Goal: Information Seeking & Learning: Learn about a topic

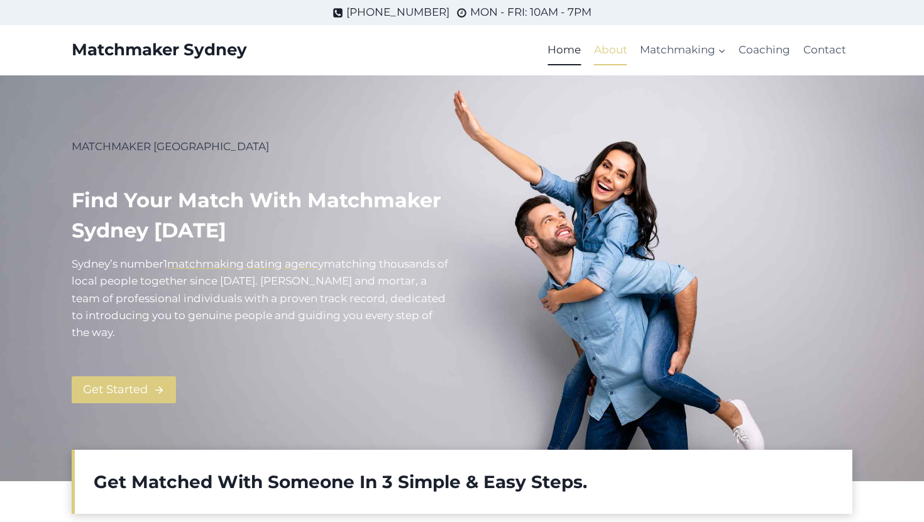
click at [610, 55] on link "About" at bounding box center [611, 50] width 46 height 30
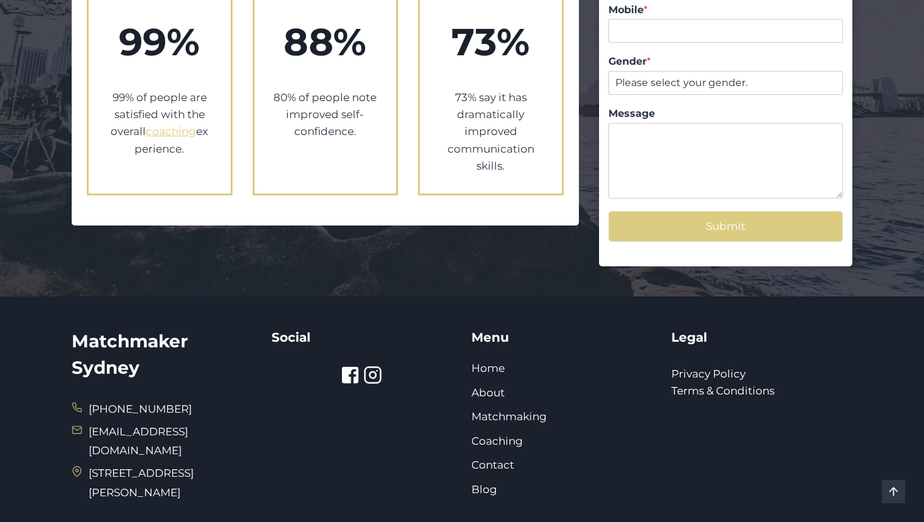
scroll to position [1432, 0]
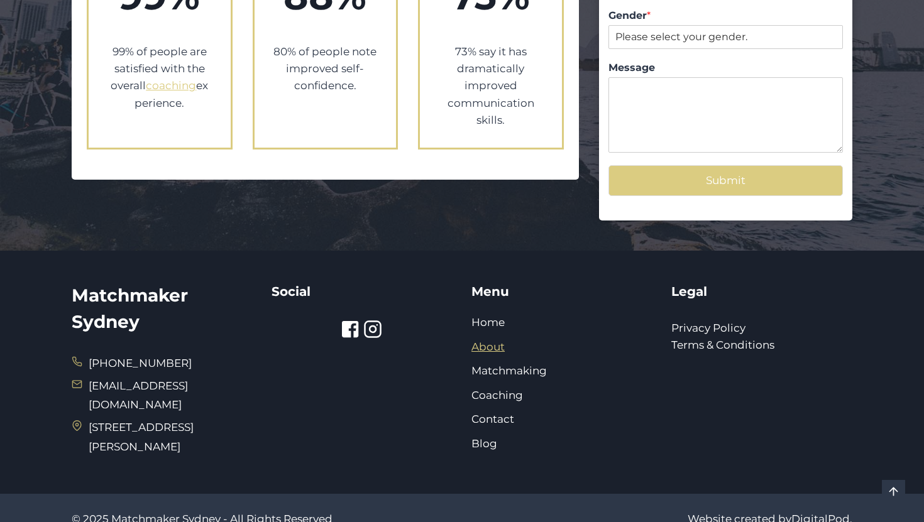
click at [496, 341] on link "About" at bounding box center [487, 347] width 33 height 13
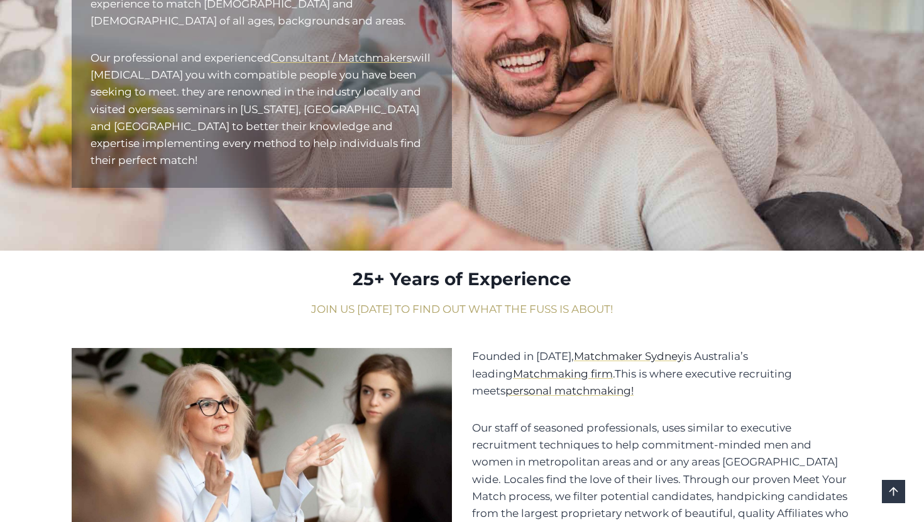
click at [718, 224] on div "About Us Well established throughout Australia and the world. Successfully brin…" at bounding box center [462, 17] width 811 height 466
